Goal: Task Accomplishment & Management: Complete application form

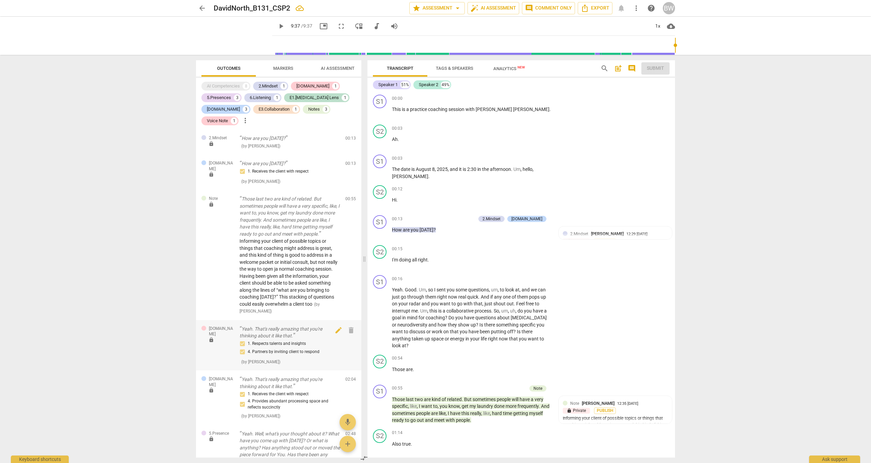
scroll to position [1083, 0]
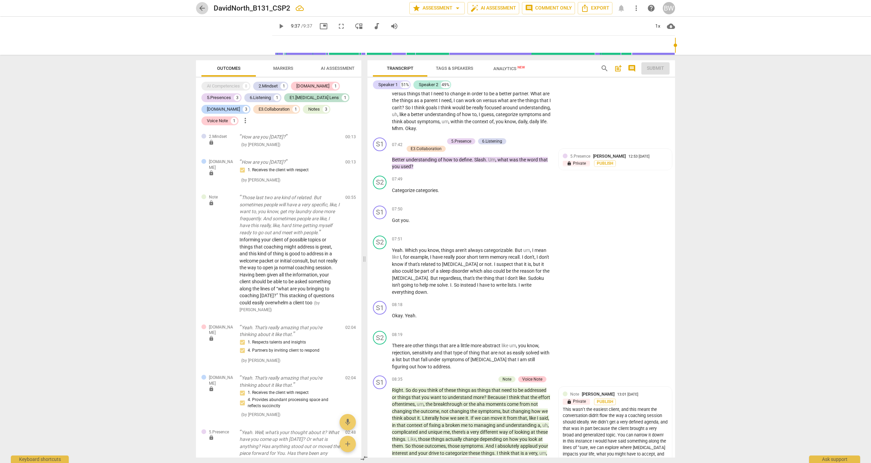
click at [202, 6] on span "arrow_back" at bounding box center [202, 8] width 8 height 8
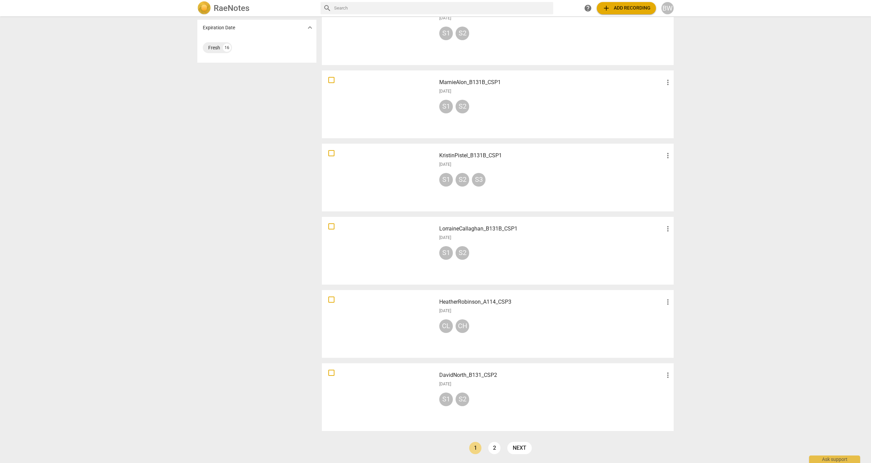
drag, startPoint x: 492, startPoint y: 448, endPoint x: 501, endPoint y: 444, distance: 9.6
click at [492, 448] on link "2" at bounding box center [494, 447] width 12 height 12
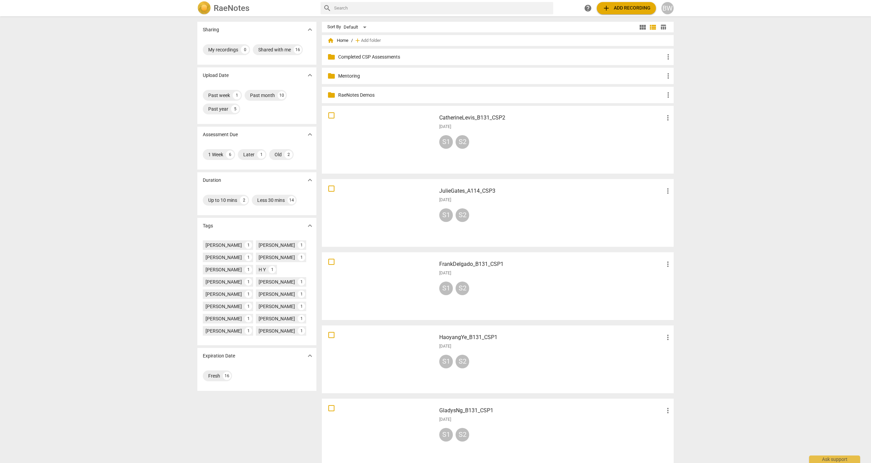
click at [476, 190] on h3 "JulieGates_A114_CSP3" at bounding box center [551, 191] width 224 height 8
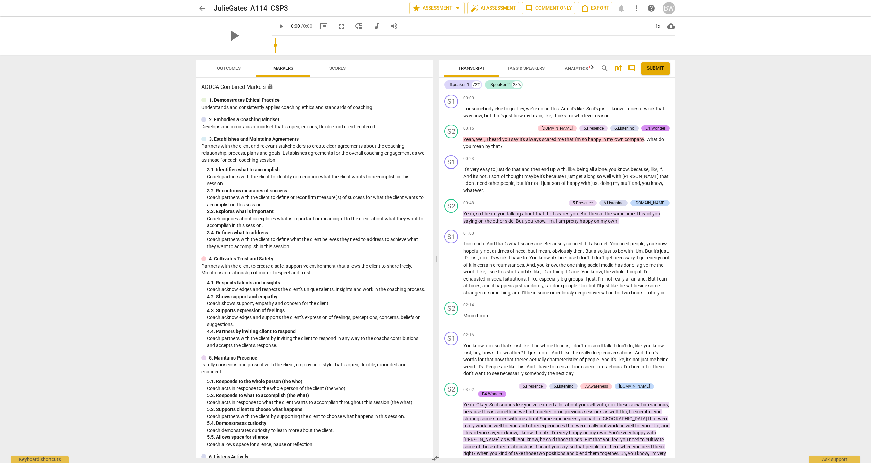
click at [229, 67] on span "Outcomes" at bounding box center [228, 68] width 23 height 5
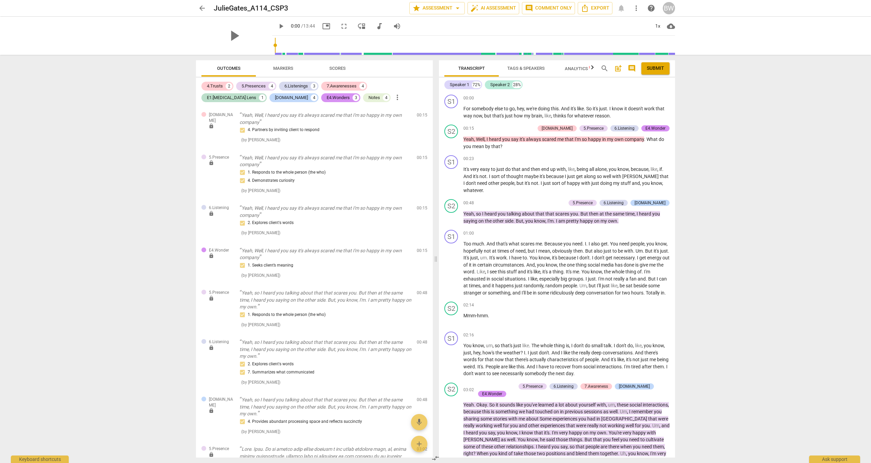
click at [671, 26] on span "cloud_download" at bounding box center [671, 26] width 8 height 8
click at [686, 26] on li "Download audio" at bounding box center [692, 26] width 50 height 16
click at [368, 98] on div "Notes" at bounding box center [374, 97] width 12 height 7
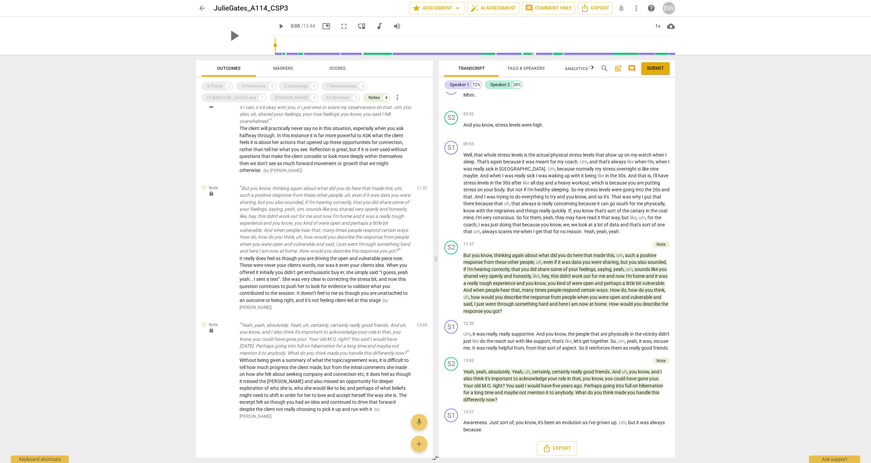
scroll to position [0, 0]
click at [476, 427] on span "because" at bounding box center [472, 429] width 18 height 5
click at [472, 427] on span "because" at bounding box center [472, 429] width 18 height 5
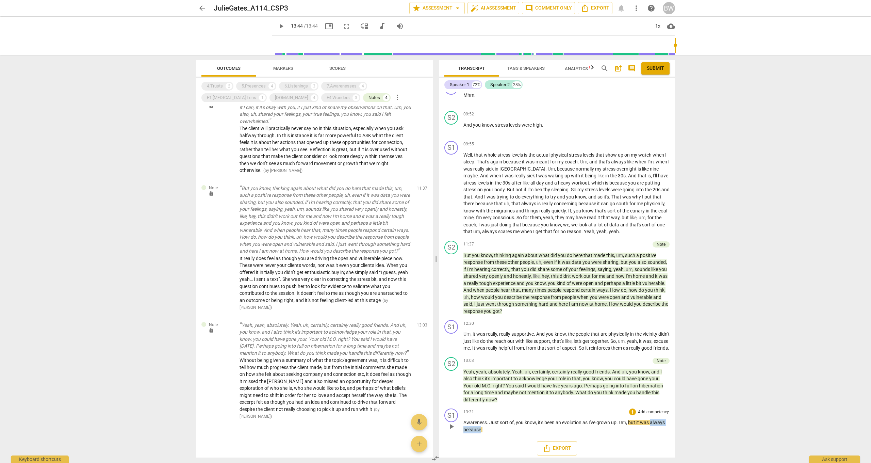
click at [472, 427] on span "because" at bounding box center [472, 429] width 18 height 5
type input "824"
click at [419, 422] on span "mic" at bounding box center [419, 422] width 8 height 8
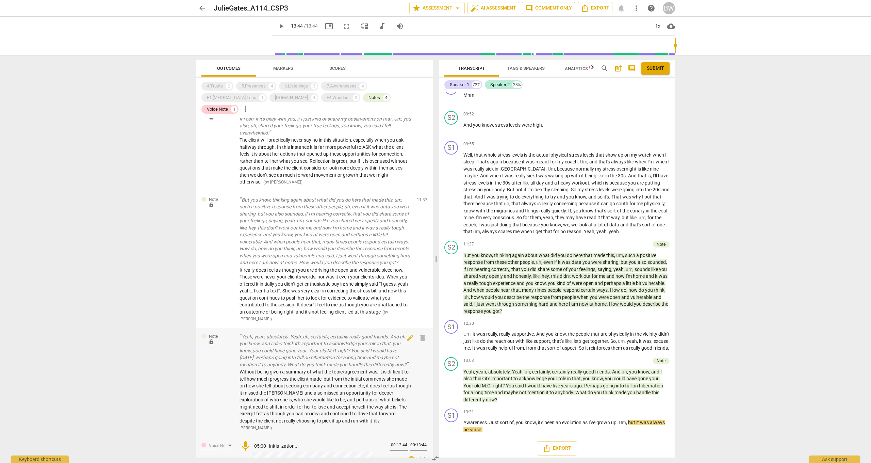
scroll to position [70, 0]
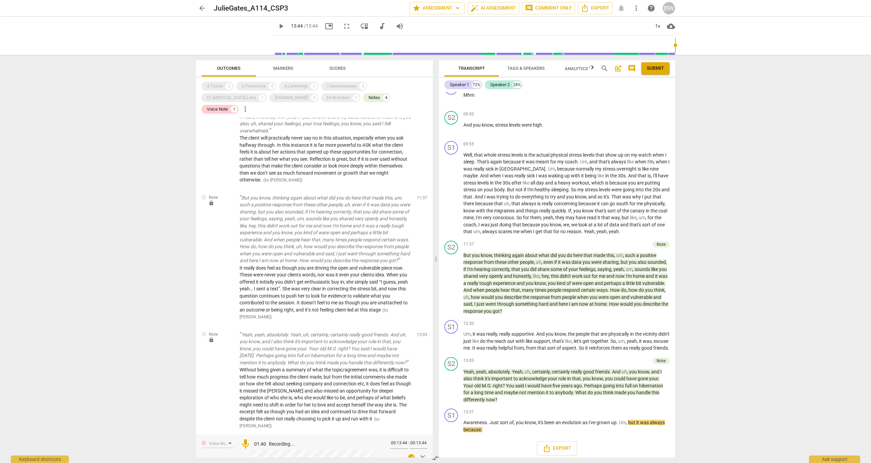
click at [411, 453] on span "check_circle" at bounding box center [411, 457] width 8 height 8
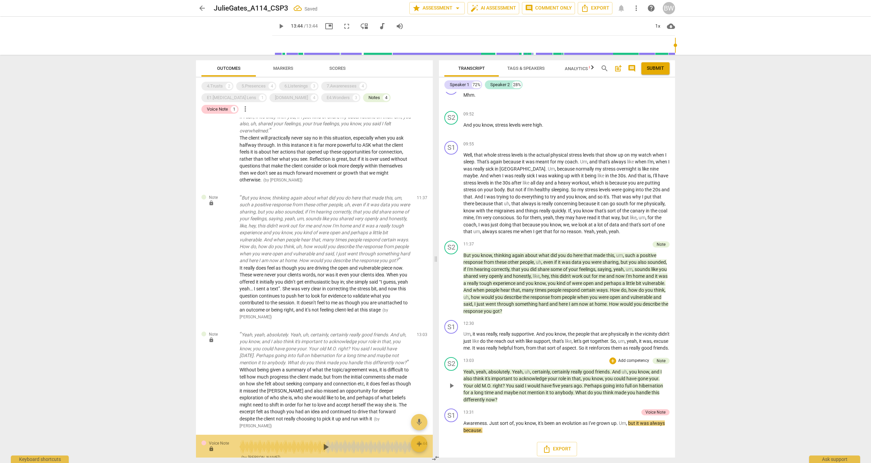
scroll to position [99, 0]
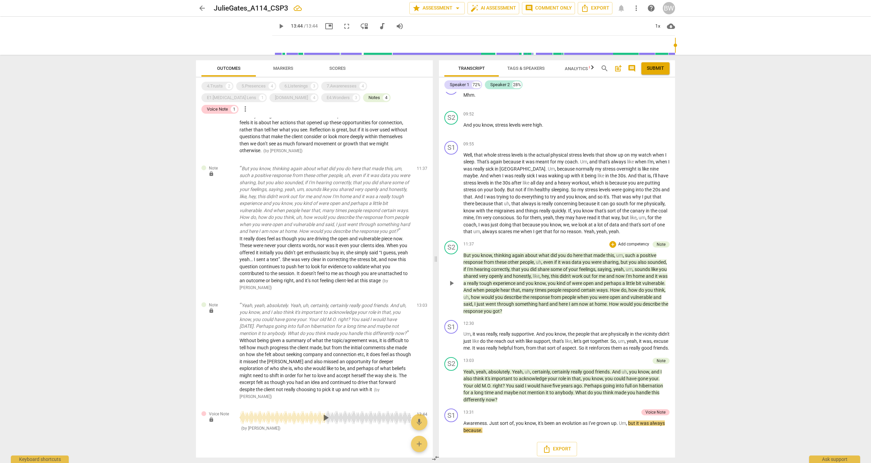
drag, startPoint x: 657, startPoint y: 70, endPoint x: 504, endPoint y: 232, distance: 223.0
click at [657, 70] on span "Submit" at bounding box center [655, 68] width 17 height 7
click at [203, 9] on span "arrow_back" at bounding box center [202, 8] width 8 height 8
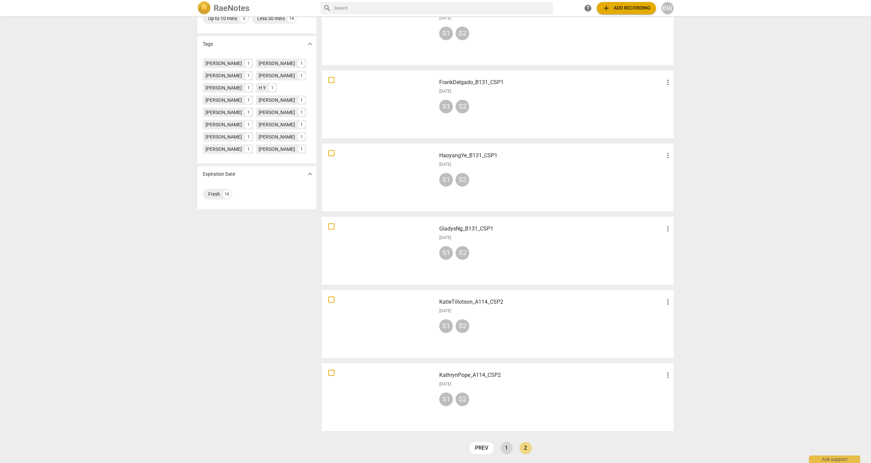
scroll to position [182, 0]
click at [508, 449] on link "1" at bounding box center [506, 447] width 12 height 12
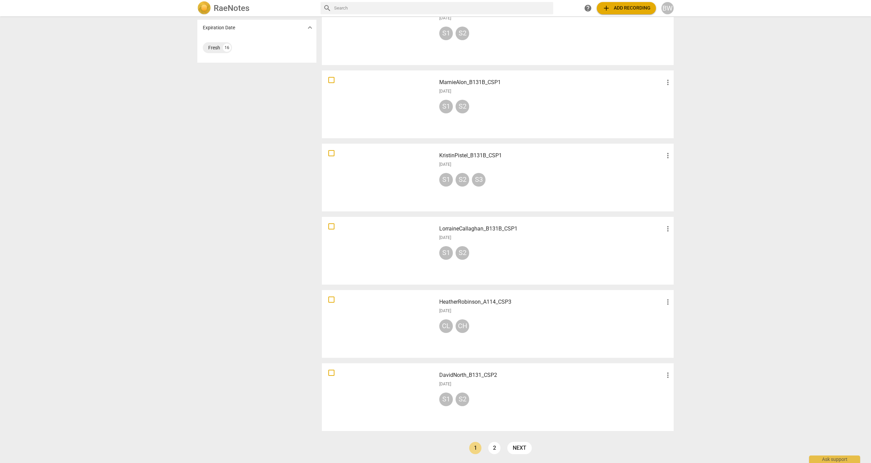
scroll to position [328, 0]
click at [379, 326] on div at bounding box center [379, 323] width 110 height 63
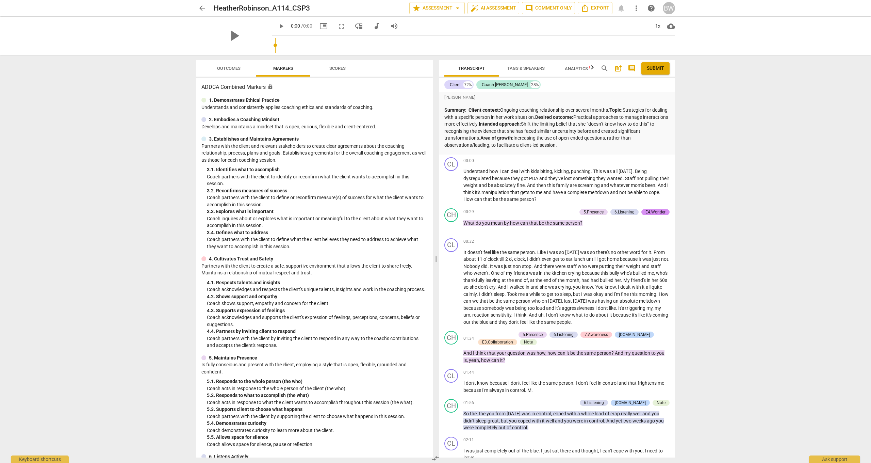
click at [228, 68] on span "Outcomes" at bounding box center [228, 68] width 23 height 5
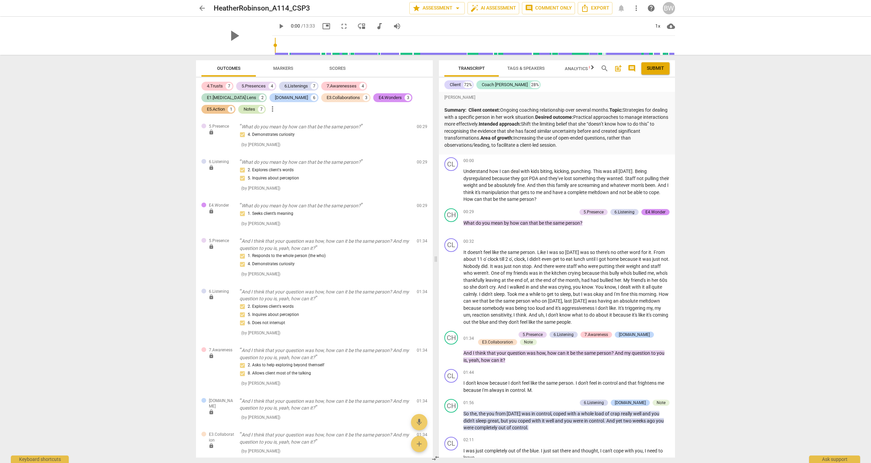
click at [255, 106] on div "Notes" at bounding box center [250, 109] width 12 height 7
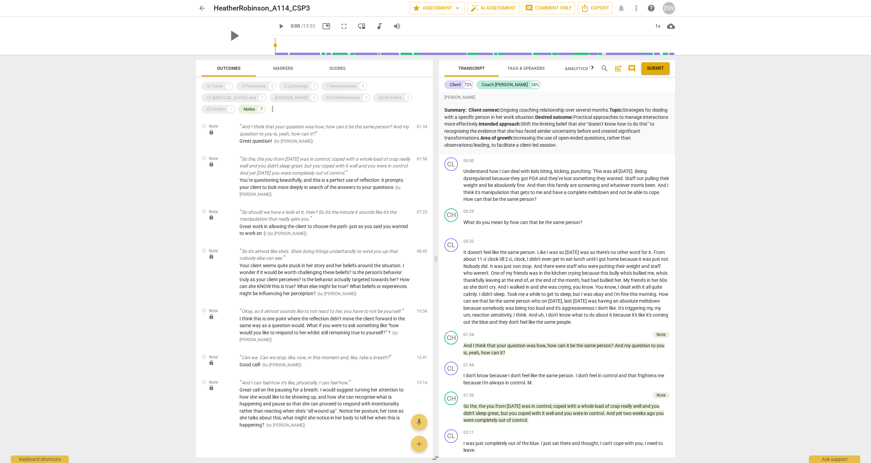
click at [670, 24] on span "cloud_download" at bounding box center [671, 26] width 8 height 8
click at [686, 25] on li "Download audio" at bounding box center [692, 26] width 50 height 16
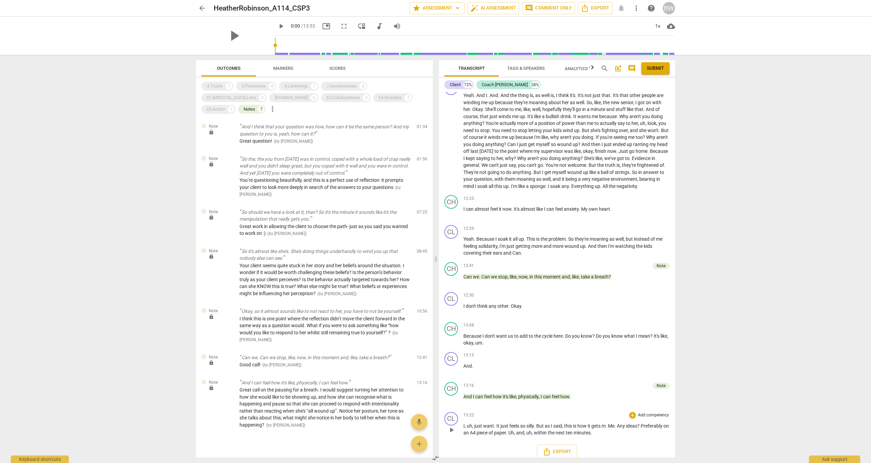
click at [548, 430] on span "within" at bounding box center [541, 432] width 14 height 5
type input "813"
click at [420, 422] on span "mic" at bounding box center [419, 422] width 8 height 8
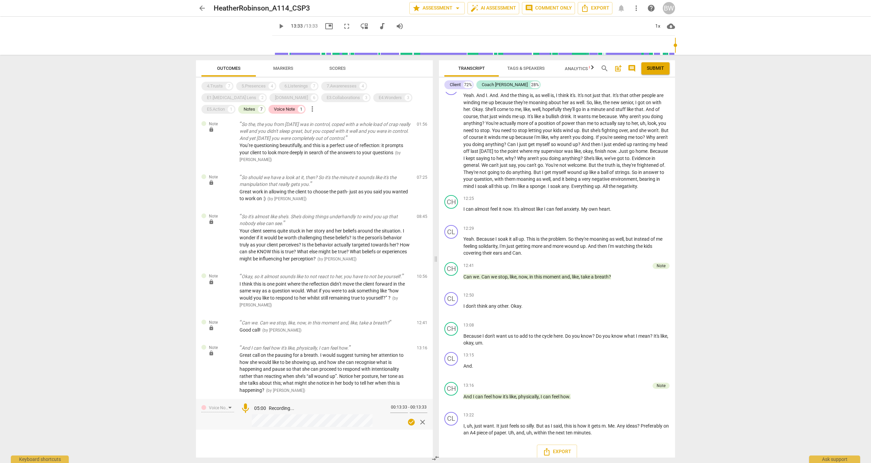
scroll to position [35, 0]
click at [408, 417] on span "check_circle" at bounding box center [411, 421] width 8 height 8
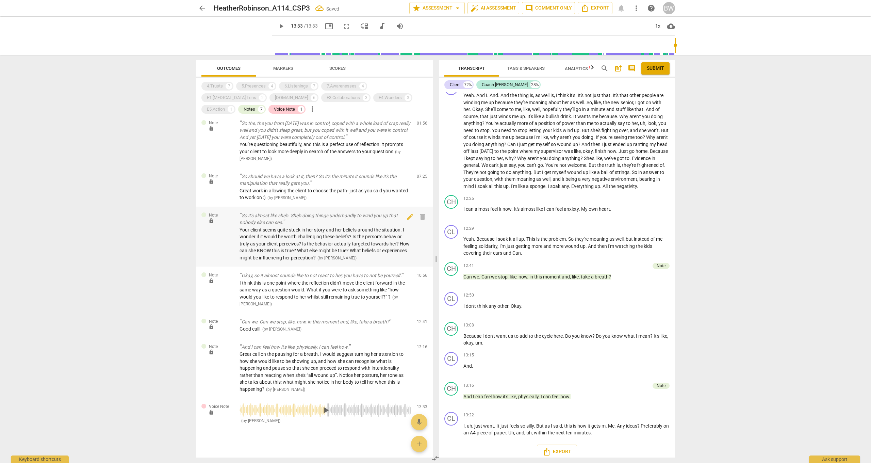
scroll to position [0, 0]
click at [654, 69] on span "Submit" at bounding box center [655, 68] width 17 height 7
